Goal: Transaction & Acquisition: Purchase product/service

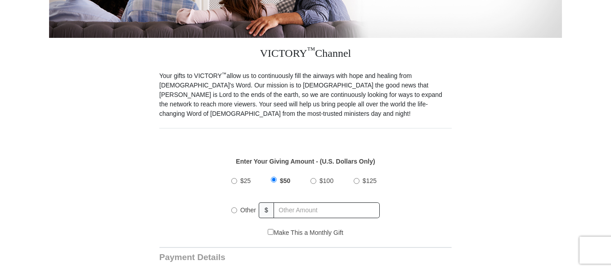
scroll to position [212, 0]
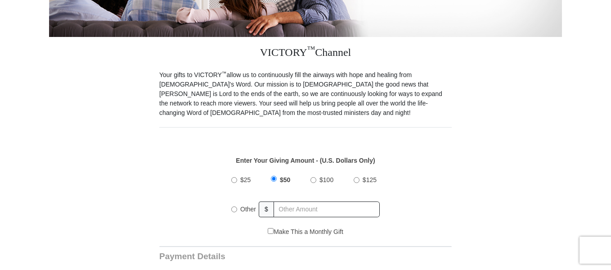
click at [231, 177] on input "$25" at bounding box center [234, 180] width 6 height 6
radio input "true"
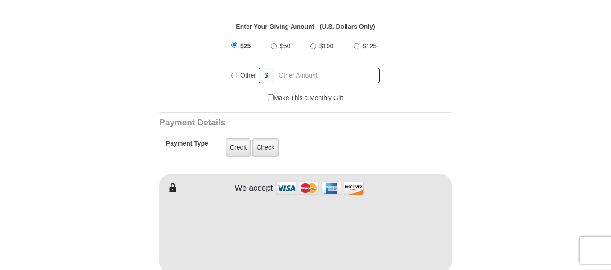
scroll to position [346, 0]
type input "Clair"
type input "Rose"
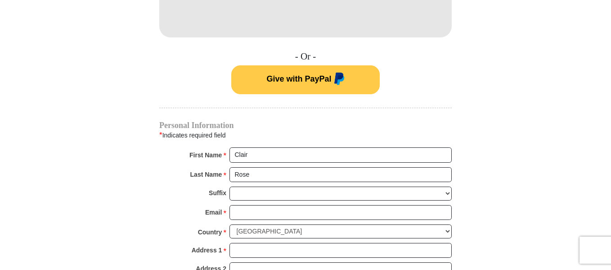
scroll to position [581, 0]
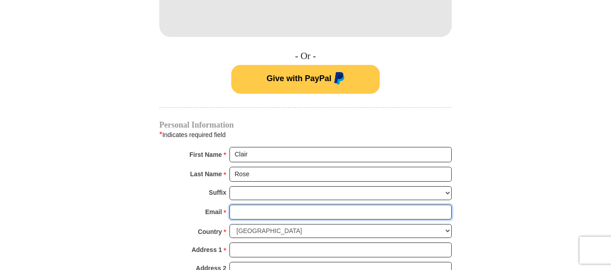
click at [273, 204] on input "Email *" at bounding box center [340, 211] width 222 height 15
type input "janicearose@gmail.com"
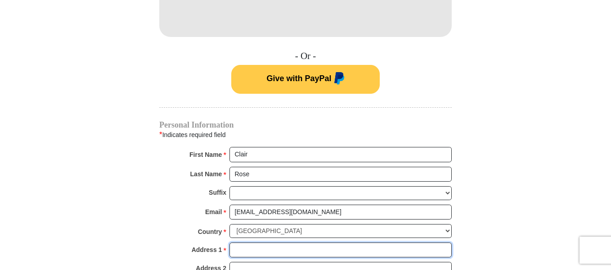
type input "4306 River Rd"
type input "Petoskey"
select select "MI"
type input "49770"
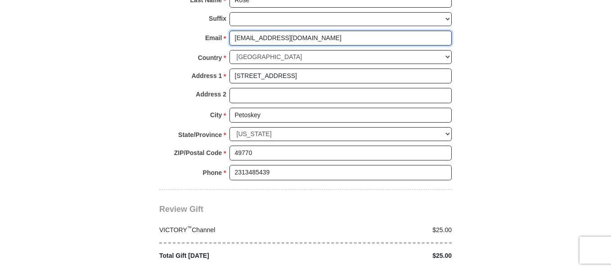
scroll to position [755, 0]
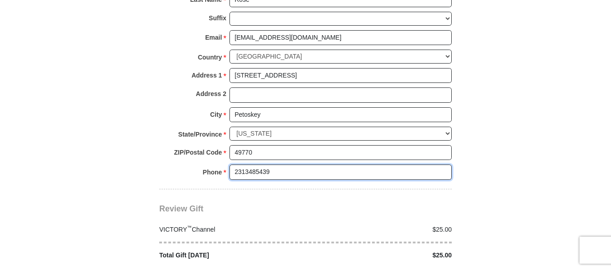
click at [272, 164] on input "2313485439" at bounding box center [340, 171] width 222 height 15
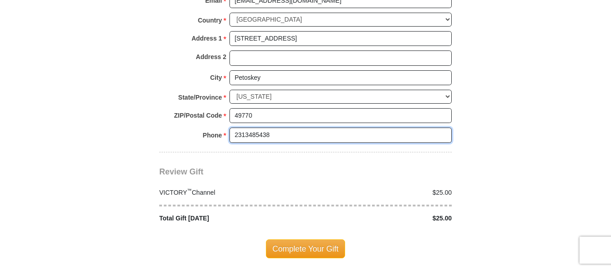
scroll to position [792, 0]
type input "2313485438"
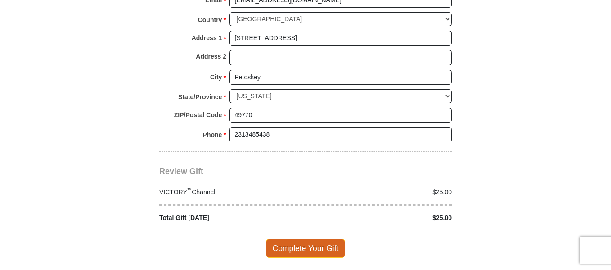
click at [311, 239] on span "Complete Your Gift" at bounding box center [306, 247] width 80 height 19
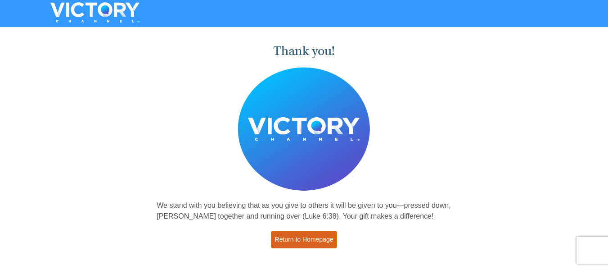
drag, startPoint x: 0, startPoint y: 0, endPoint x: 311, endPoint y: 239, distance: 392.2
click at [311, 239] on link "Return to Homepage" at bounding box center [304, 239] width 67 height 18
